Goal: Task Accomplishment & Management: Manage account settings

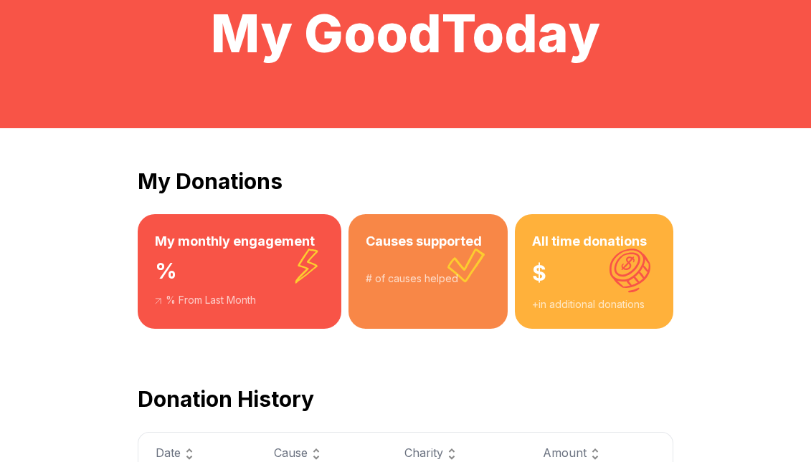
scroll to position [87, 0]
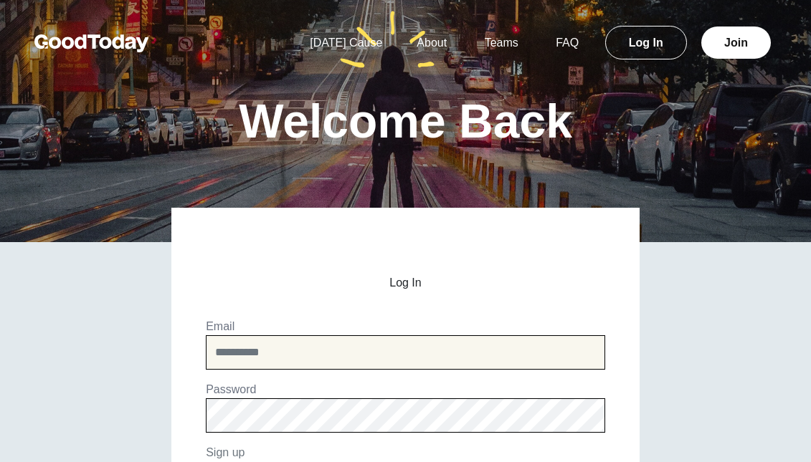
click at [351, 351] on input "email" at bounding box center [405, 352] width 399 height 34
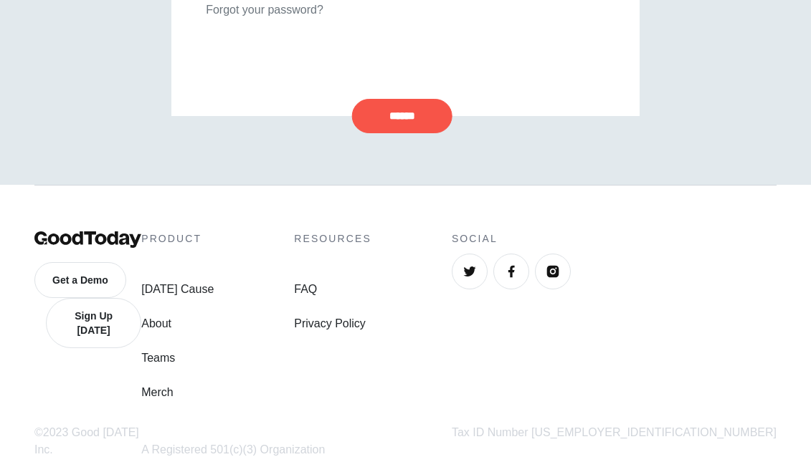
scroll to position [479, 0]
